Goal: Navigation & Orientation: Find specific page/section

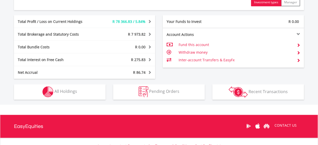
scroll to position [326, 0]
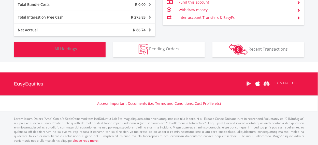
click at [84, 44] on button "Holdings All Holdings" at bounding box center [60, 49] width 92 height 15
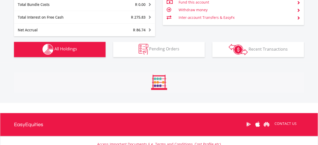
scroll to position [354, 0]
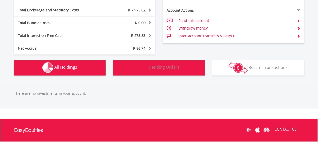
drag, startPoint x: 136, startPoint y: 64, endPoint x: 121, endPoint y: 65, distance: 15.3
click at [136, 64] on button "Pending Orders Pending Orders" at bounding box center [159, 67] width 92 height 15
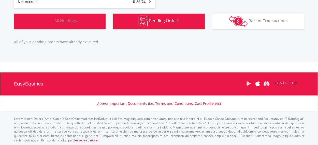
click at [82, 20] on button "Holdings All Holdings" at bounding box center [60, 21] width 92 height 15
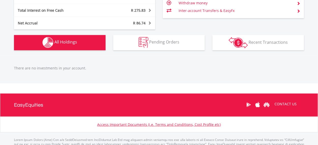
scroll to position [307, 0]
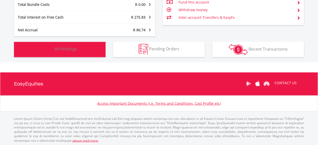
scroll to position [49, 97]
click at [74, 47] on span "All Holdings" at bounding box center [66, 49] width 23 height 6
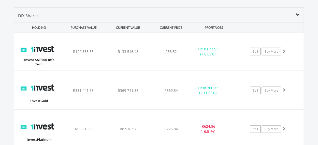
scroll to position [398, 0]
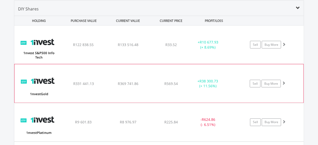
click at [284, 83] on span at bounding box center [284, 83] width 4 height 4
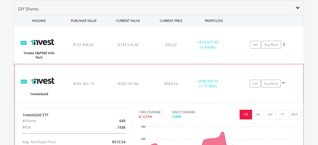
click at [284, 81] on span at bounding box center [284, 83] width 4 height 4
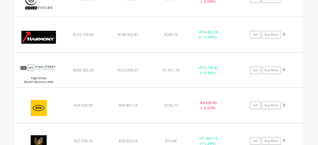
scroll to position [676, 0]
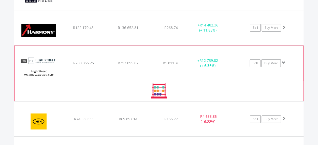
click at [284, 61] on span at bounding box center [284, 63] width 4 height 4
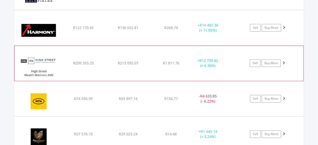
click at [284, 61] on span at bounding box center [284, 63] width 4 height 4
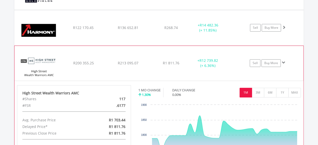
click at [284, 62] on span at bounding box center [284, 63] width 4 height 4
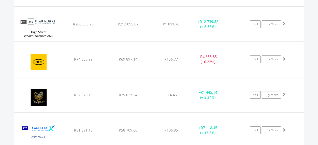
scroll to position [722, 0]
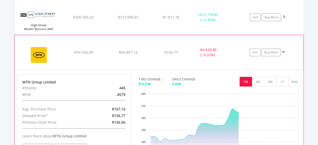
click at [284, 50] on span at bounding box center [284, 52] width 4 height 4
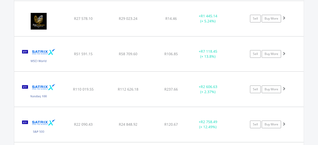
scroll to position [814, 0]
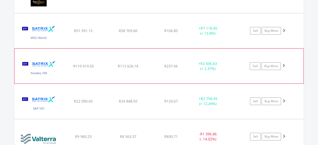
click at [283, 64] on span at bounding box center [284, 66] width 4 height 4
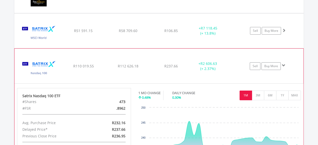
click at [284, 64] on span at bounding box center [284, 66] width 4 height 4
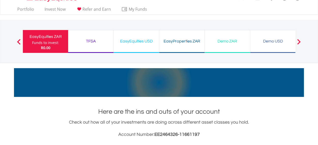
scroll to position [0, 0]
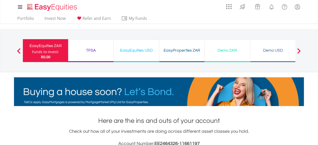
click at [94, 43] on div "TFSA Funds to invest: R0.00" at bounding box center [91, 50] width 46 height 23
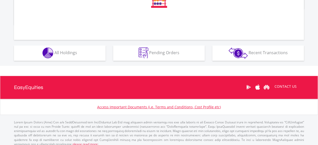
scroll to position [216, 0]
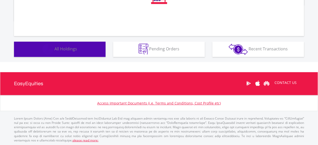
click at [73, 52] on button "Holdings All Holdings" at bounding box center [60, 49] width 92 height 15
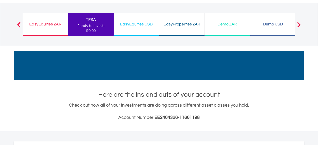
scroll to position [9, 0]
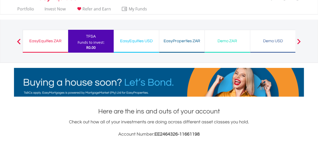
click at [142, 43] on div "EasyEquities USD" at bounding box center [136, 40] width 39 height 7
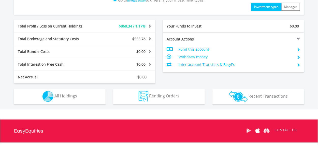
scroll to position [255, 0]
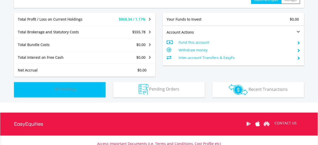
click at [73, 92] on button "Holdings All Holdings" at bounding box center [60, 89] width 92 height 15
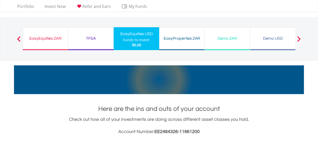
scroll to position [4, 0]
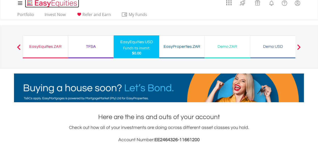
drag, startPoint x: 58, startPoint y: 2, endPoint x: 60, endPoint y: 4, distance: 2.9
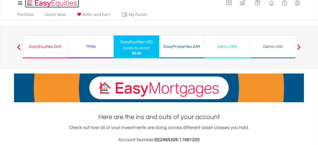
click at [58, 2] on img "Home page" at bounding box center [52, 3] width 53 height 8
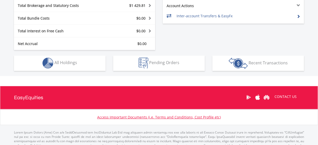
scroll to position [278, 0]
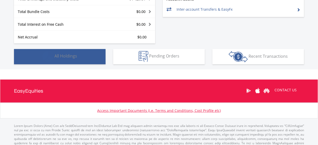
click at [72, 58] on button "Holdings All Holdings" at bounding box center [60, 56] width 92 height 15
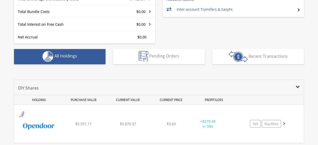
scroll to position [357, 0]
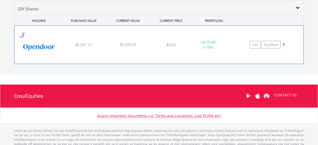
click at [284, 44] on span at bounding box center [284, 45] width 4 height 4
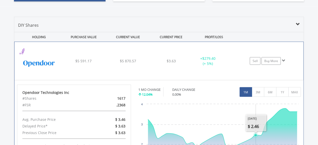
scroll to position [334, 0]
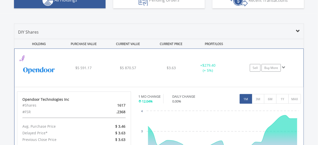
click at [283, 66] on span at bounding box center [284, 68] width 4 height 4
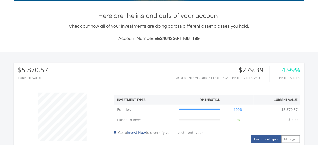
scroll to position [102, 0]
